Goal: Navigation & Orientation: Find specific page/section

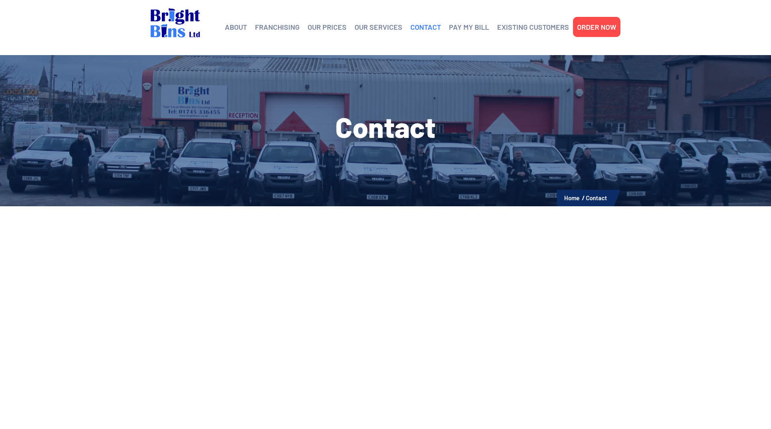
click at [428, 25] on link "CONTACT" at bounding box center [425, 27] width 31 height 12
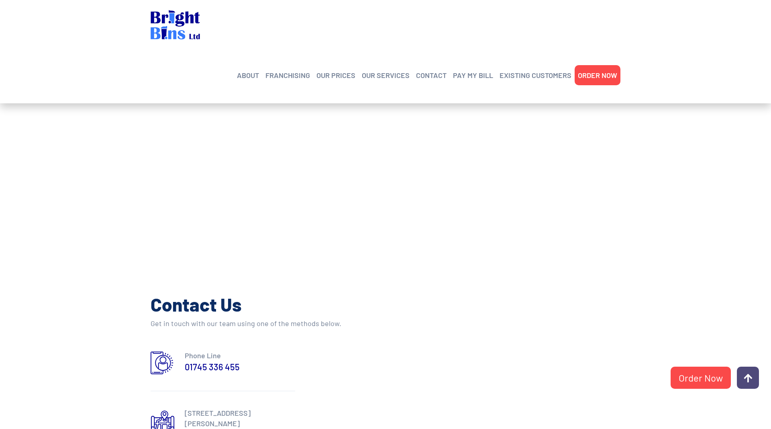
scroll to position [287, 0]
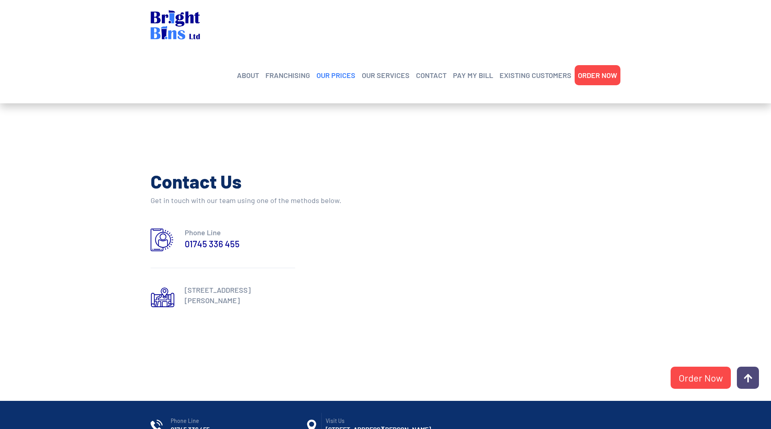
click at [329, 69] on link "OUR PRICES" at bounding box center [335, 75] width 39 height 12
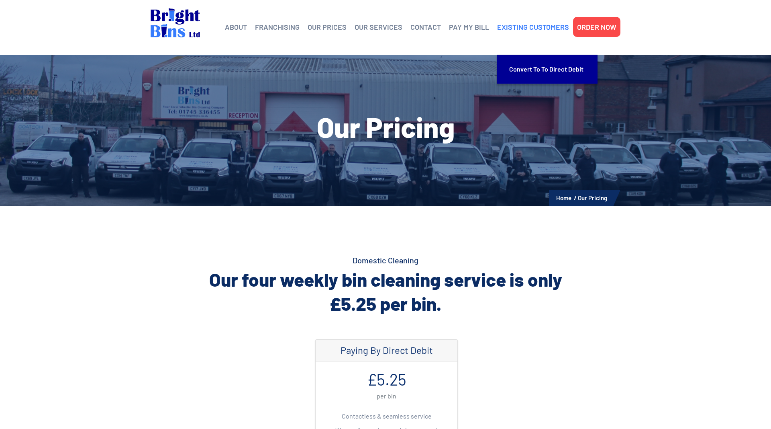
click at [537, 25] on link "EXISTING CUSTOMERS" at bounding box center [533, 27] width 72 height 12
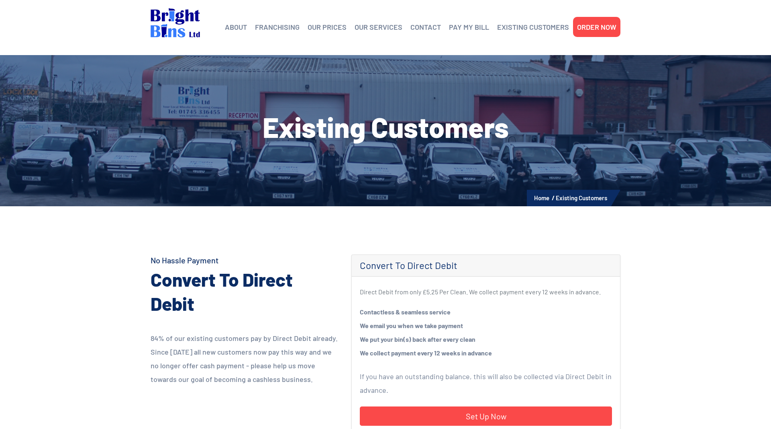
scroll to position [41, 0]
